Goal: Transaction & Acquisition: Purchase product/service

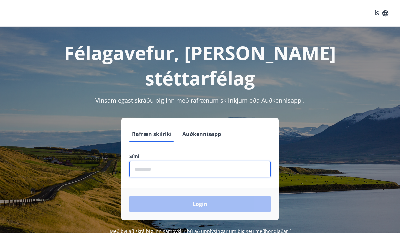
click at [169, 161] on input "phone" at bounding box center [199, 169] width 141 height 16
type input "********"
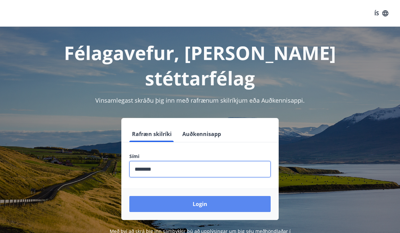
click at [200, 196] on button "Login" at bounding box center [199, 204] width 141 height 16
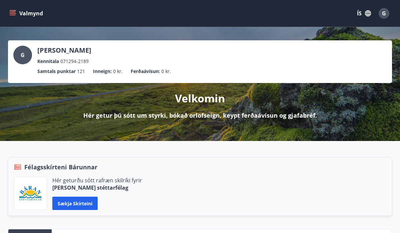
click at [16, 13] on button "Valmynd" at bounding box center [27, 13] width 38 height 12
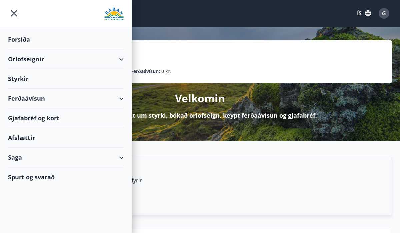
click at [120, 59] on div "Orlofseignir" at bounding box center [66, 59] width 116 height 20
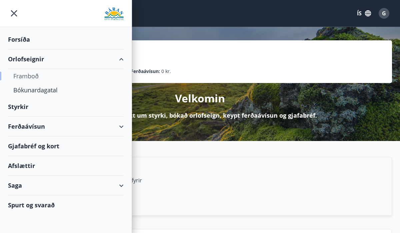
click at [15, 76] on div "Framboð" at bounding box center [65, 76] width 105 height 14
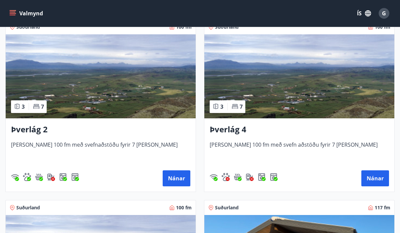
scroll to position [114, 0]
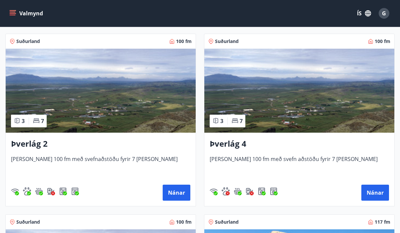
click at [181, 117] on img at bounding box center [101, 91] width 190 height 84
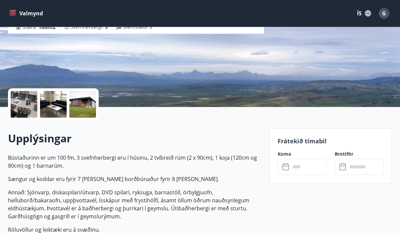
scroll to position [135, 0]
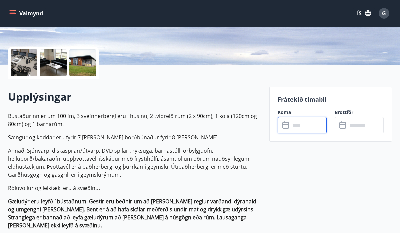
click at [294, 127] on input "text" at bounding box center [308, 125] width 36 height 16
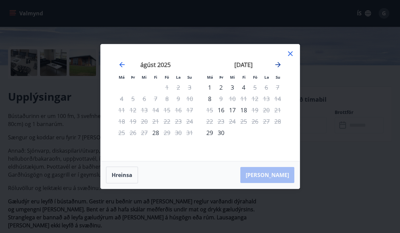
click at [277, 64] on icon "Move forward to switch to the next month." at bounding box center [277, 64] width 5 height 5
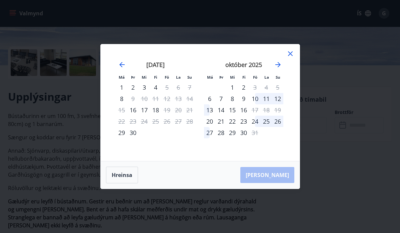
click at [256, 98] on div "10" at bounding box center [254, 98] width 11 height 11
click at [277, 99] on div "12" at bounding box center [277, 98] width 11 height 11
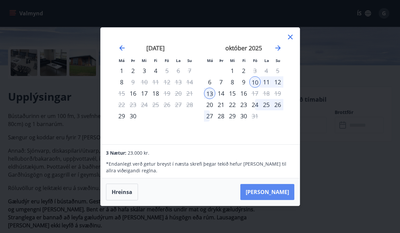
click at [275, 194] on button "Taka Frá" at bounding box center [267, 192] width 54 height 16
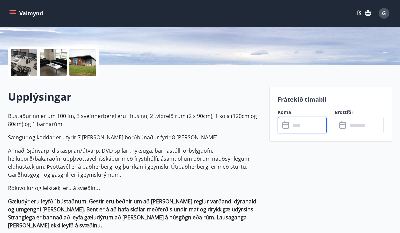
type input "******"
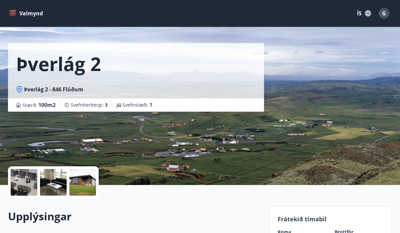
scroll to position [0, 0]
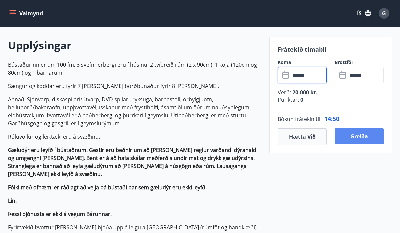
click at [349, 138] on button "Greiða" at bounding box center [359, 136] width 49 height 16
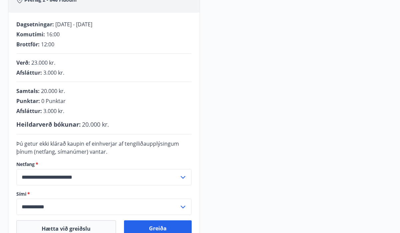
scroll to position [97, 0]
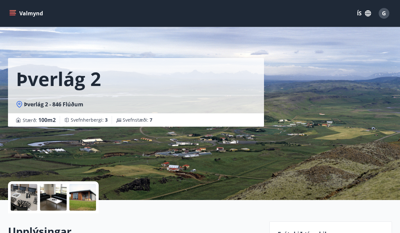
click at [22, 13] on button "Valmynd" at bounding box center [27, 13] width 38 height 12
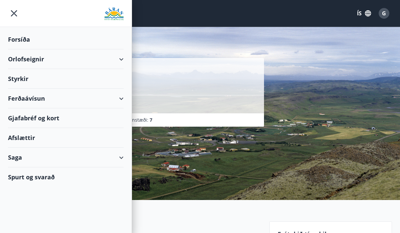
click at [22, 49] on div "Styrkir" at bounding box center [66, 40] width 116 height 20
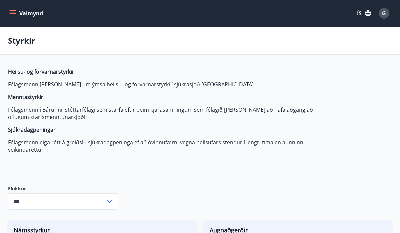
type input "***"
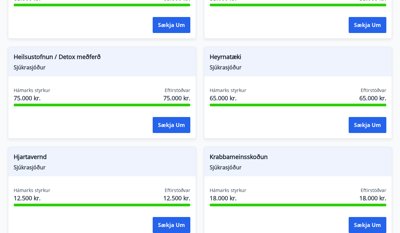
scroll to position [473, 0]
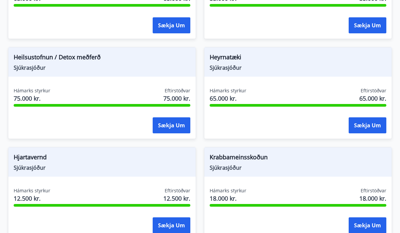
click at [199, 126] on div "Heyrnatæki Sjúkrasjóður Hámarks styrkur 65.000 kr. Eftirstöðvar 65.000 kr. Sækj…" at bounding box center [294, 89] width 196 height 100
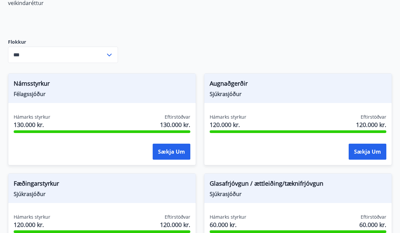
scroll to position [0, 0]
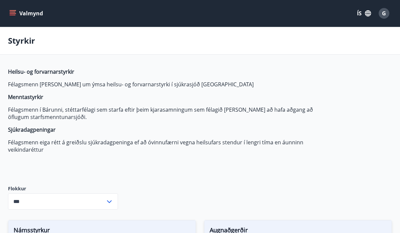
click at [12, 16] on icon "menu" at bounding box center [12, 13] width 7 height 7
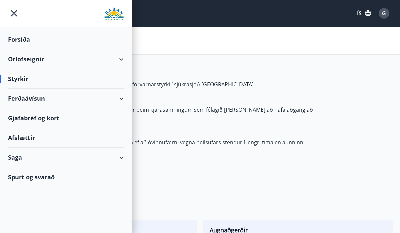
click at [20, 42] on div "Forsíða" at bounding box center [66, 40] width 116 height 20
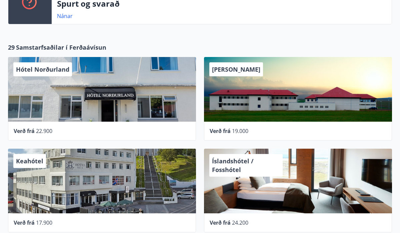
scroll to position [296, 0]
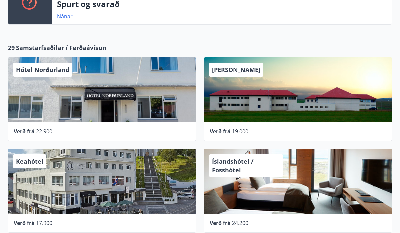
click at [228, 110] on div "Hótel Laugarbakki" at bounding box center [298, 89] width 188 height 65
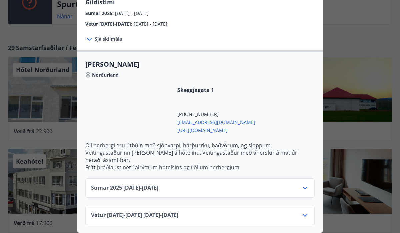
scroll to position [0, 0]
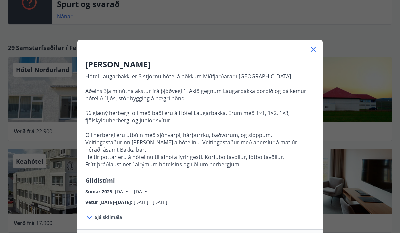
click at [342, 157] on div "Hótel Laugarbakki Hótel Laugarbakki er 3 stjörnu hótel á bökkum Miðfjarðarár í …" at bounding box center [200, 116] width 400 height 233
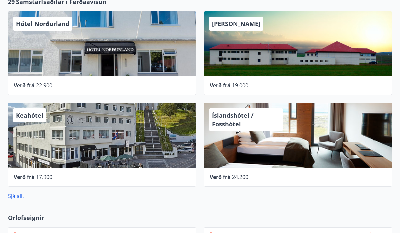
scroll to position [340, 0]
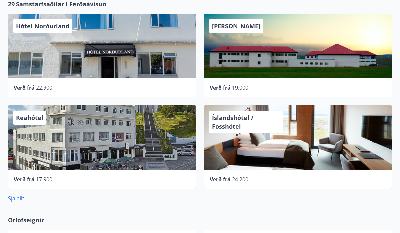
click at [121, 147] on div "Keahótel" at bounding box center [102, 137] width 188 height 65
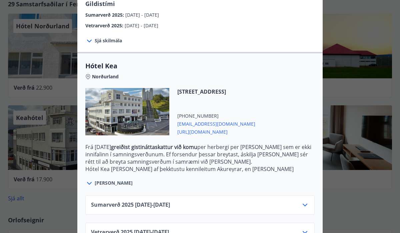
scroll to position [142, 0]
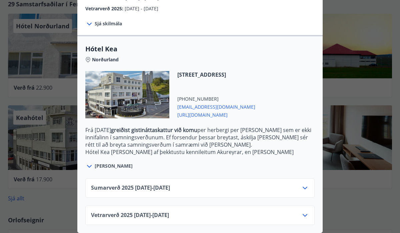
click at [306, 188] on icon at bounding box center [305, 188] width 8 height 8
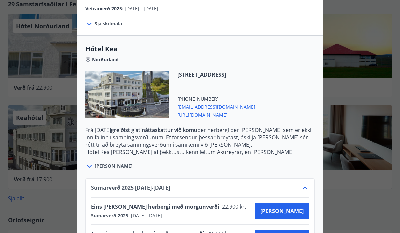
scroll to position [196, 0]
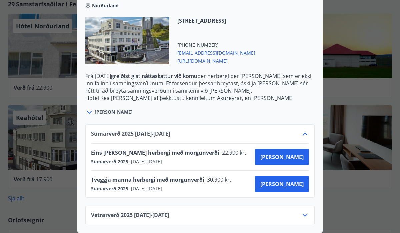
click at [304, 134] on icon at bounding box center [305, 134] width 5 height 3
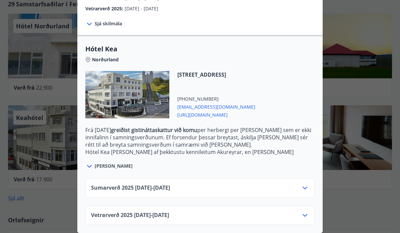
click at [306, 219] on icon at bounding box center [305, 215] width 8 height 8
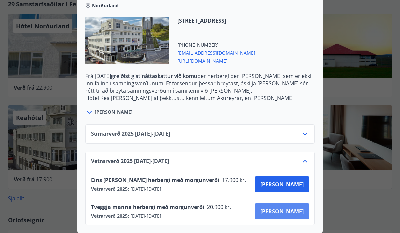
click at [300, 215] on span "Kaupa" at bounding box center [281, 211] width 43 height 7
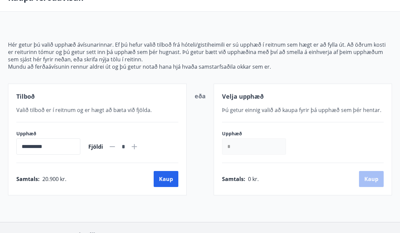
scroll to position [43, 0]
click at [137, 146] on icon at bounding box center [134, 146] width 5 height 5
click at [115, 146] on icon at bounding box center [112, 146] width 5 height 1
type input "*"
click at [198, 164] on div "eða" at bounding box center [200, 139] width 11 height 96
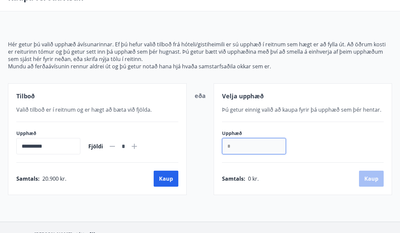
click at [257, 147] on input "*" at bounding box center [254, 146] width 64 height 16
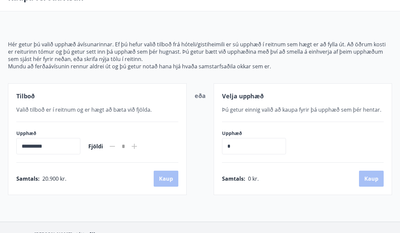
click at [208, 145] on div "**********" at bounding box center [200, 139] width 384 height 112
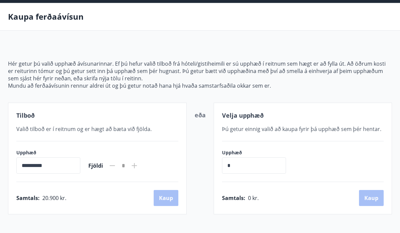
scroll to position [26, 0]
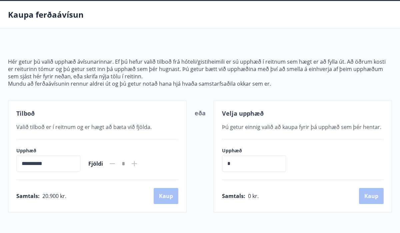
click at [163, 198] on div "Samtals : 20.900 kr. Kaup" at bounding box center [97, 196] width 162 height 16
click at [162, 194] on button "Kaup" at bounding box center [166, 196] width 25 height 16
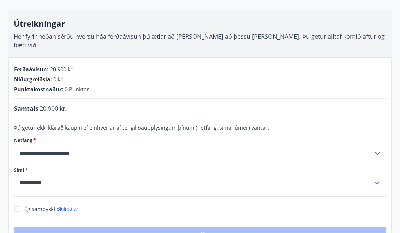
scroll to position [87, 0]
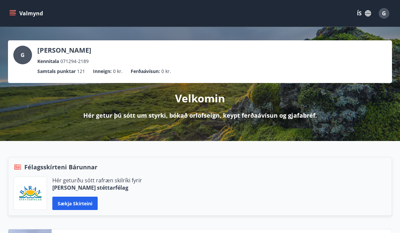
click at [12, 15] on icon "menu" at bounding box center [12, 13] width 7 height 7
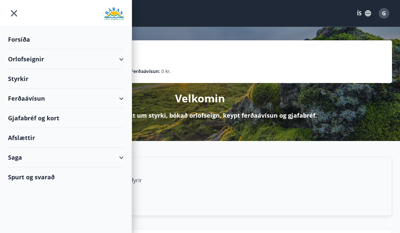
click at [118, 60] on div "Orlofseignir" at bounding box center [66, 59] width 116 height 20
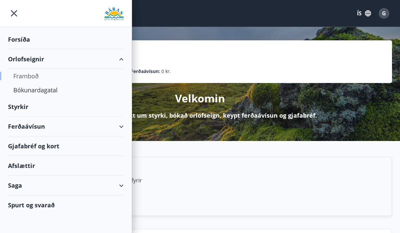
click at [39, 76] on div "Framboð" at bounding box center [65, 76] width 105 height 14
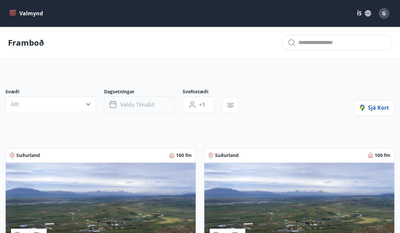
click at [147, 105] on span "Veldu tímabil" at bounding box center [137, 104] width 34 height 7
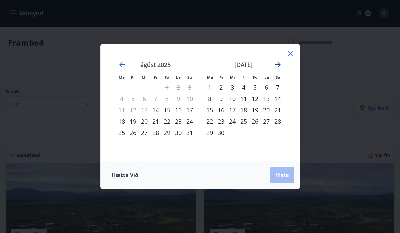
click at [277, 64] on icon "Move forward to switch to the next month." at bounding box center [278, 65] width 8 height 8
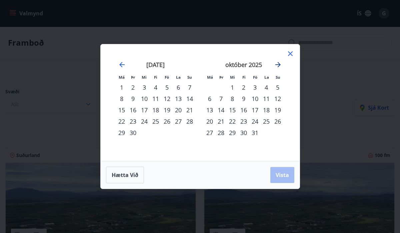
click at [277, 64] on icon "Move forward to switch to the next month." at bounding box center [278, 65] width 8 height 8
click at [256, 100] on div "7" at bounding box center [254, 98] width 11 height 11
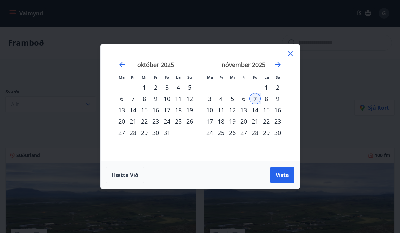
click at [257, 100] on div "7" at bounding box center [254, 98] width 11 height 11
click at [277, 67] on icon "Move forward to switch to the next month." at bounding box center [278, 65] width 8 height 8
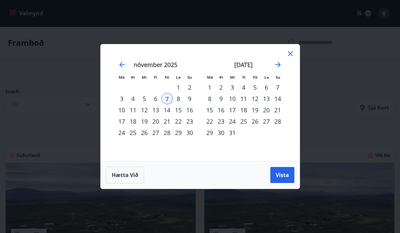
click at [290, 51] on icon at bounding box center [290, 54] width 8 height 8
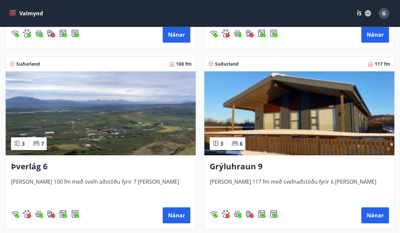
scroll to position [274, 0]
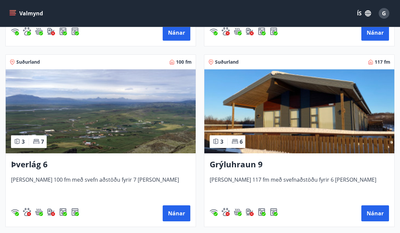
click at [281, 136] on img at bounding box center [299, 111] width 190 height 84
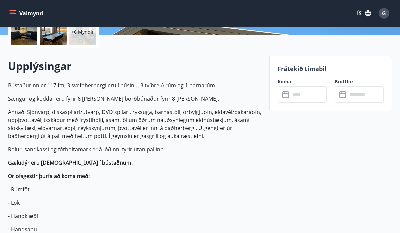
scroll to position [195, 0]
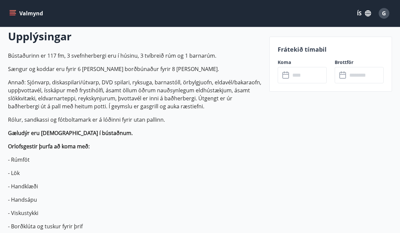
click at [285, 78] on icon at bounding box center [286, 75] width 8 height 8
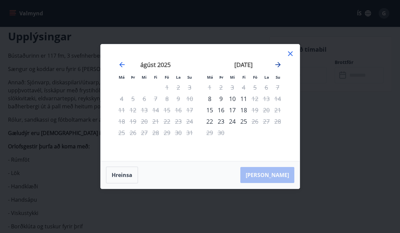
click at [277, 66] on icon "Move forward to switch to the next month." at bounding box center [278, 65] width 8 height 8
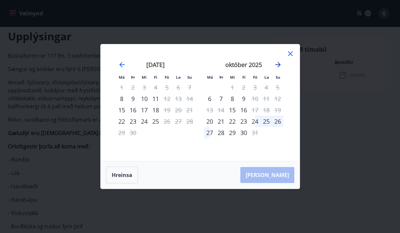
click at [277, 66] on icon "Move forward to switch to the next month." at bounding box center [278, 65] width 8 height 8
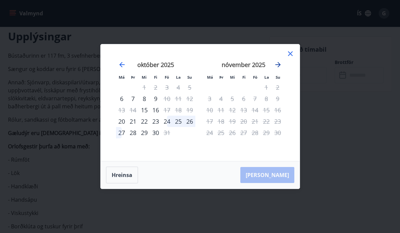
click at [277, 66] on icon "Move forward to switch to the next month." at bounding box center [278, 65] width 8 height 8
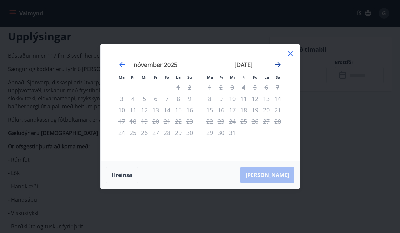
click at [277, 66] on icon "Move forward to switch to the next month." at bounding box center [278, 65] width 8 height 8
click at [287, 55] on icon at bounding box center [290, 54] width 8 height 8
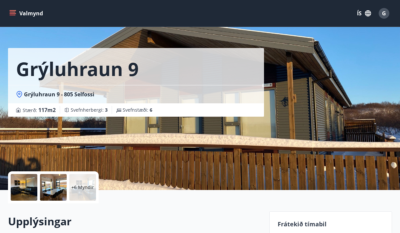
scroll to position [10, 0]
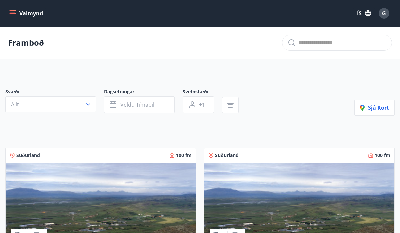
click at [271, 99] on div "Svæði Allt Dagsetningar Veldu tímabil Svefnstæði +1 Sjá kort" at bounding box center [199, 101] width 389 height 27
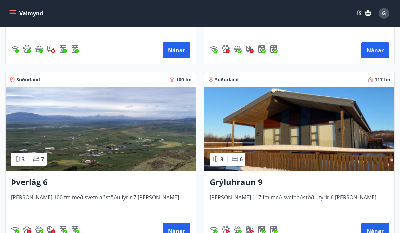
scroll to position [259, 0]
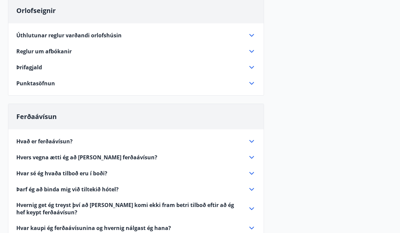
scroll to position [71, 0]
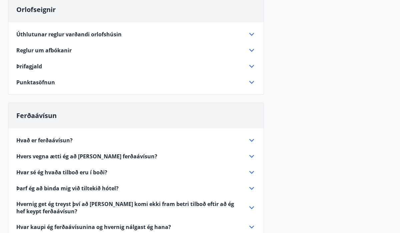
click at [250, 83] on icon at bounding box center [252, 82] width 8 height 8
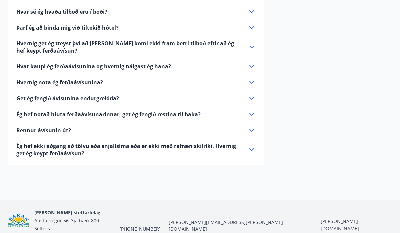
scroll to position [394, 0]
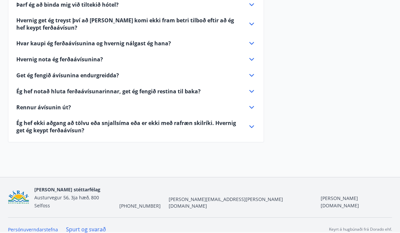
click at [251, 127] on icon at bounding box center [251, 126] width 5 height 3
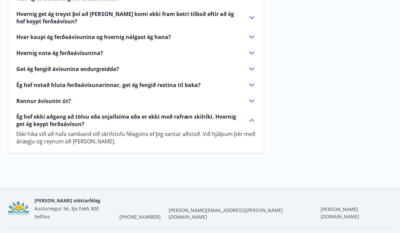
scroll to position [255, 0]
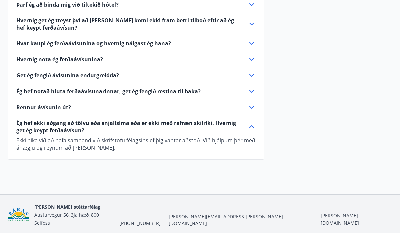
click at [251, 127] on icon at bounding box center [252, 127] width 8 height 8
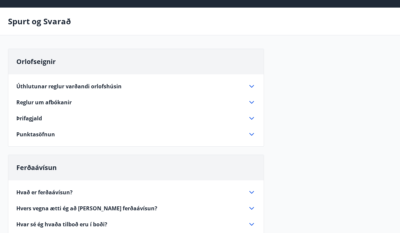
scroll to position [0, 0]
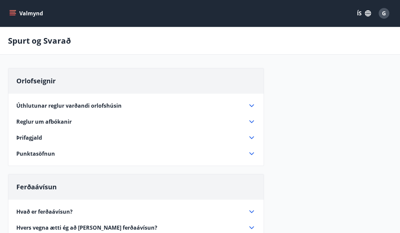
click at [252, 154] on icon at bounding box center [252, 154] width 8 height 8
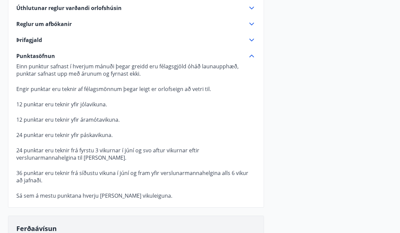
scroll to position [99, 0]
